Goal: Information Seeking & Learning: Learn about a topic

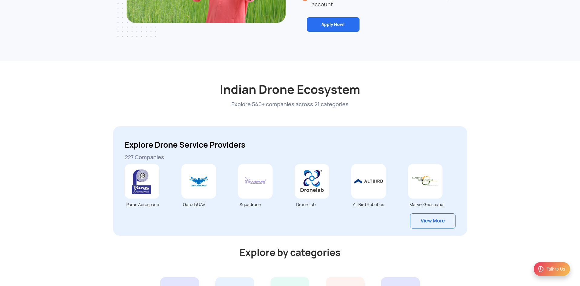
scroll to position [1485, 0]
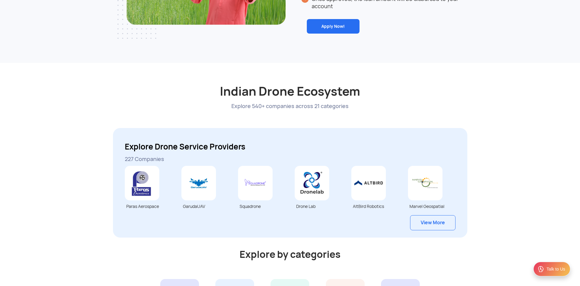
click at [427, 225] on link "View More" at bounding box center [432, 222] width 45 height 15
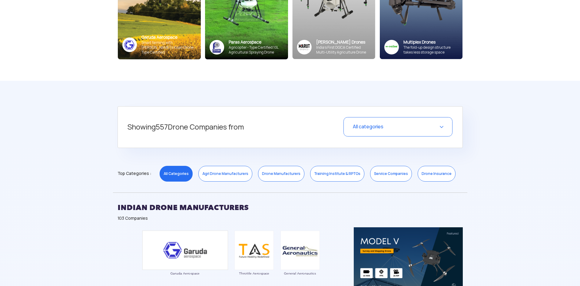
scroll to position [121, 0]
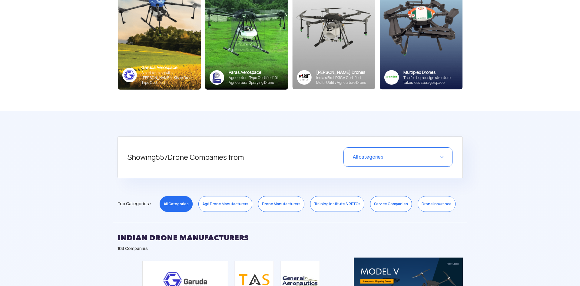
click at [275, 204] on link "Drone Manufacturers" at bounding box center [281, 204] width 46 height 16
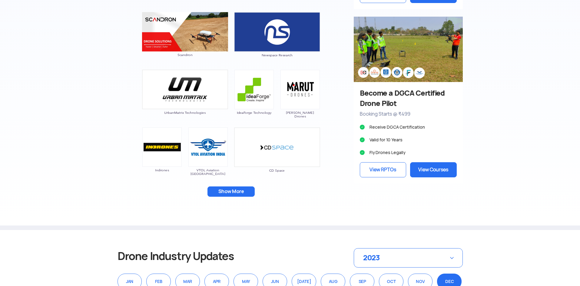
scroll to position [545, 0]
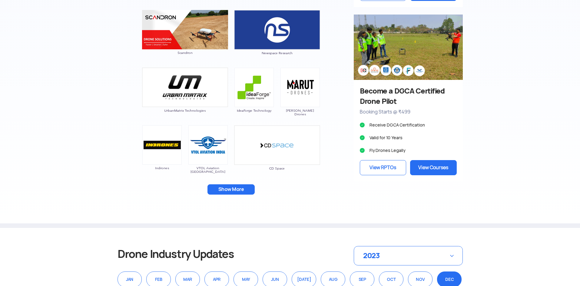
click at [230, 190] on button "Show More" at bounding box center [231, 190] width 47 height 10
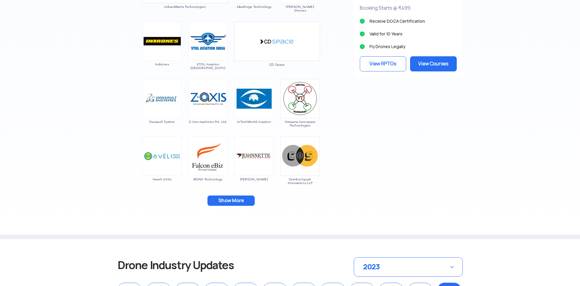
scroll to position [667, 0]
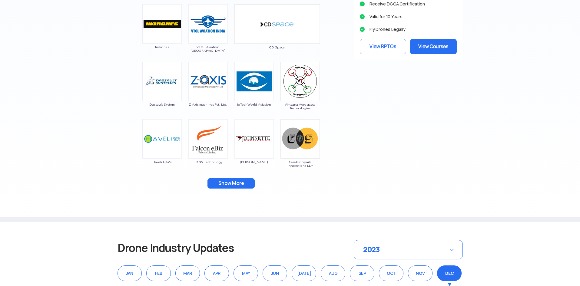
click at [235, 183] on button "Show More" at bounding box center [231, 183] width 47 height 10
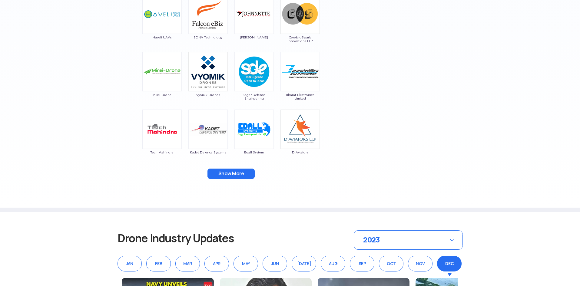
scroll to position [788, 0]
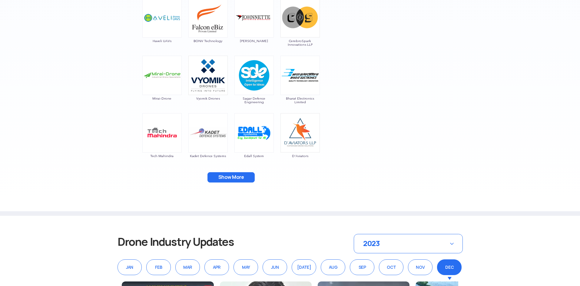
click at [233, 174] on button "Show More" at bounding box center [231, 177] width 47 height 10
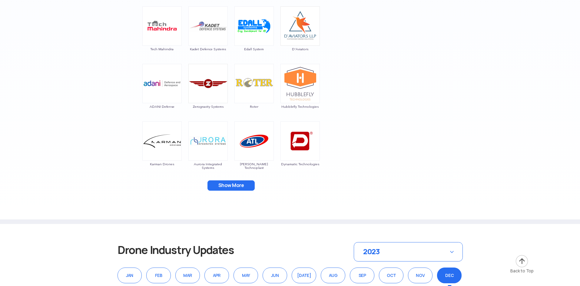
scroll to position [939, 0]
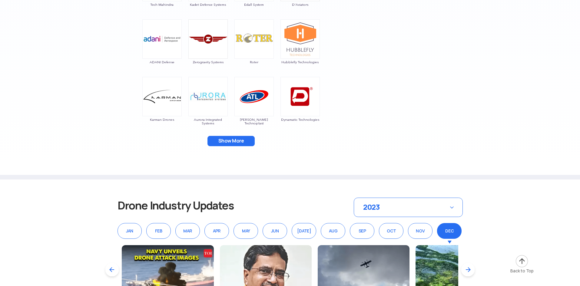
click at [233, 145] on button "Show More" at bounding box center [231, 141] width 47 height 10
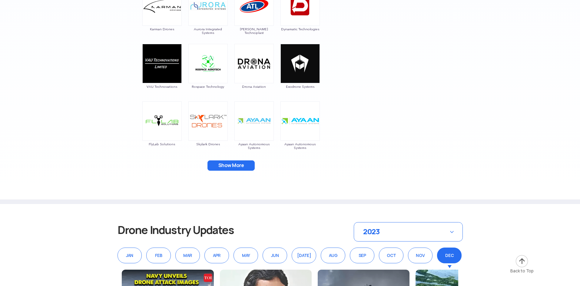
scroll to position [1030, 0]
click at [236, 166] on button "Show More" at bounding box center [231, 165] width 47 height 10
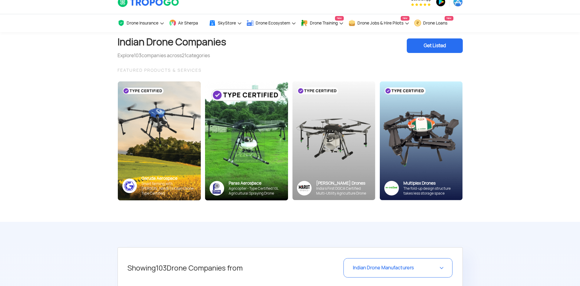
scroll to position [0, 0]
